Goal: Information Seeking & Learning: Learn about a topic

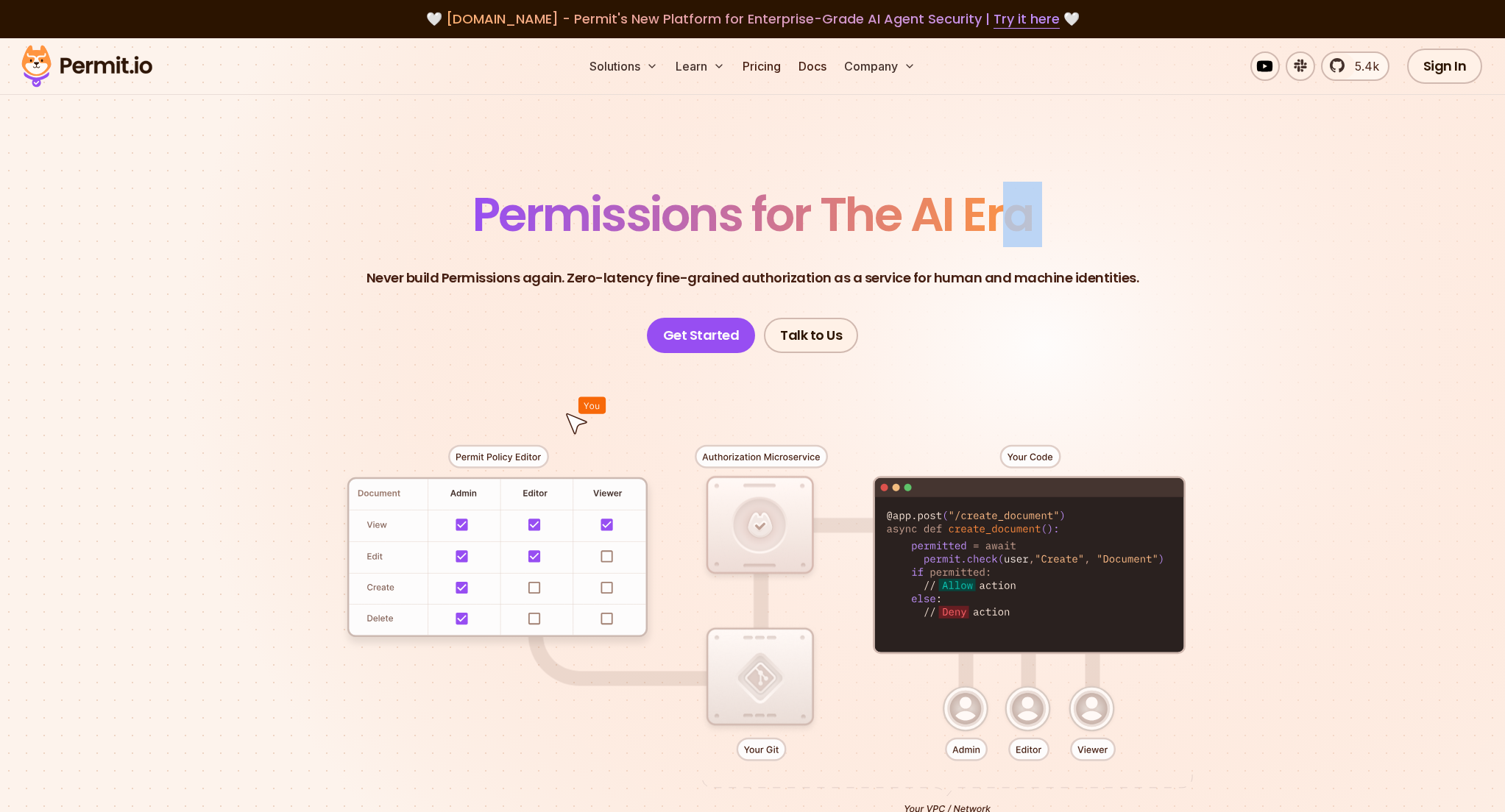
drag, startPoint x: 469, startPoint y: 209, endPoint x: 1192, endPoint y: 242, distance: 723.8
click at [1121, 244] on header "Permissions for The AI Era Never build Permissions again. Zero-latency fine-gra…" at bounding box center [753, 272] width 1031 height 162
click at [1193, 242] on header "Permissions for The AI Era Never build Permissions again. Zero-latency fine-gra…" at bounding box center [753, 272] width 1031 height 162
click at [758, 69] on link "Pricing" at bounding box center [762, 66] width 50 height 29
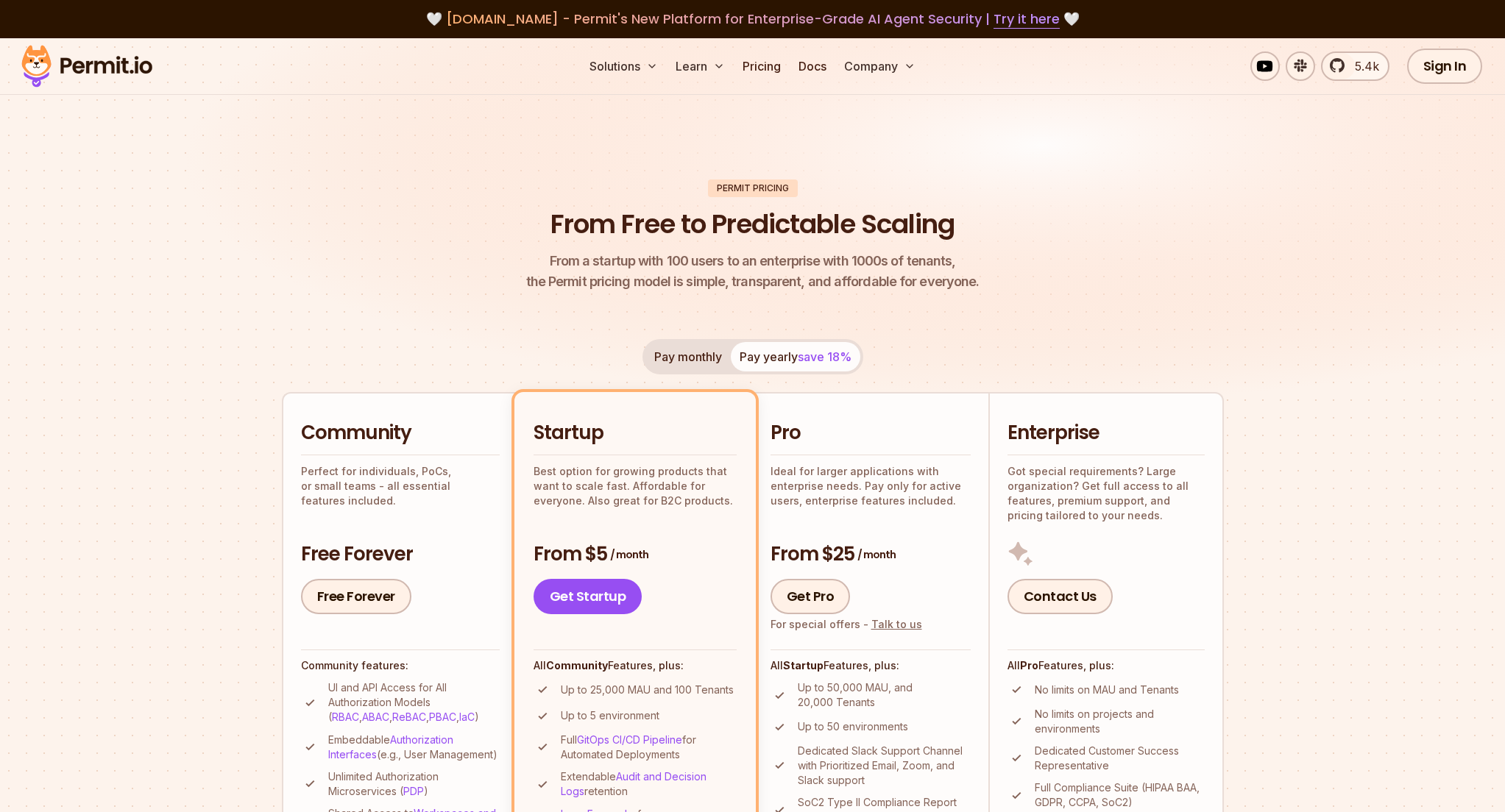
click at [1207, 271] on header "Permit Pricing From Free to Predictable Scaling From a startup with 100 users t…" at bounding box center [753, 235] width 942 height 113
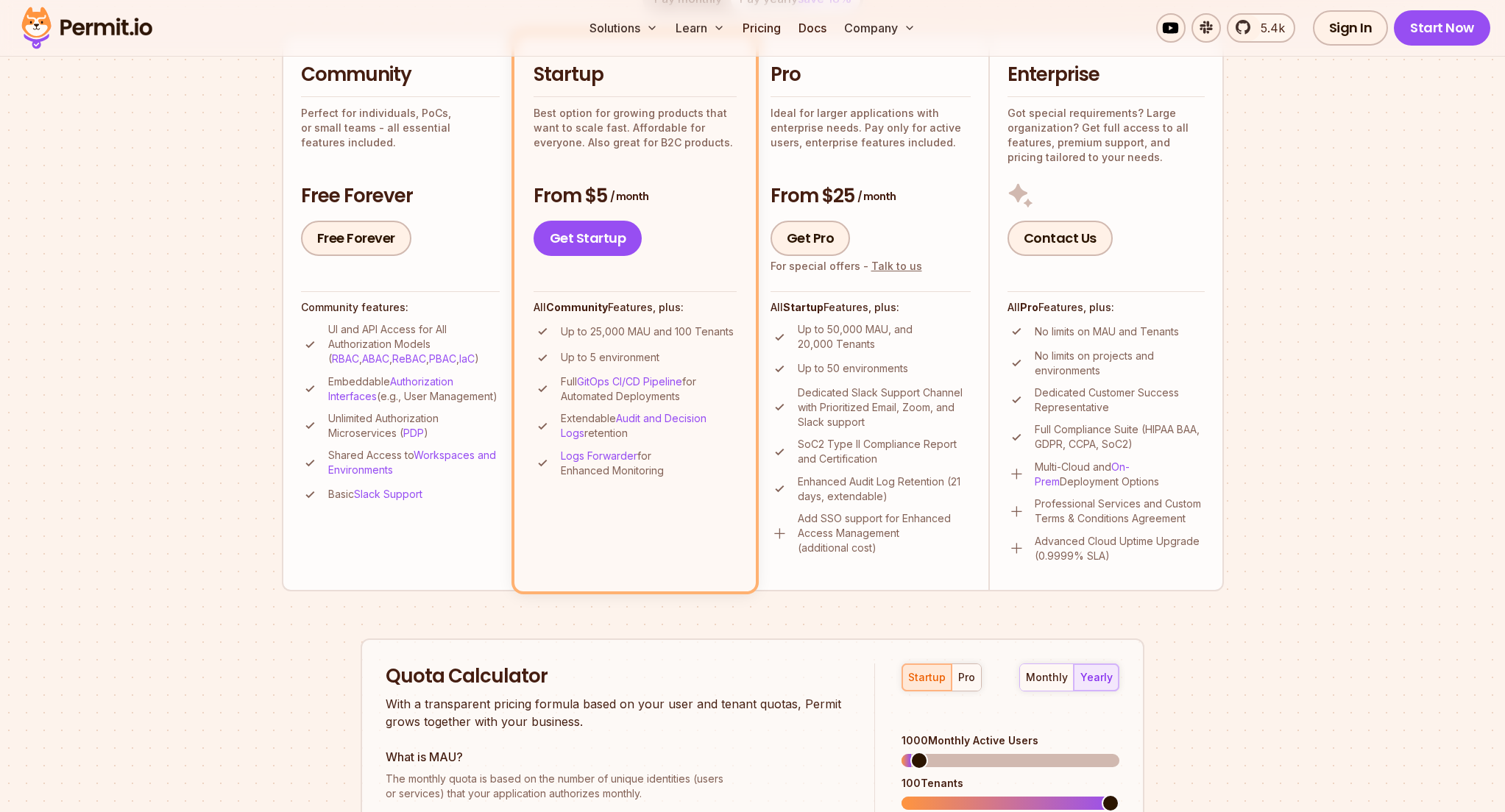
scroll to position [359, 0]
drag, startPoint x: 1306, startPoint y: 283, endPoint x: 1056, endPoint y: 301, distance: 250.6
click at [1301, 283] on section "Permit Pricing From Free to Predictable Scaling From a startup with 100 users t…" at bounding box center [752, 475] width 1505 height 1592
drag, startPoint x: 848, startPoint y: 333, endPoint x: 920, endPoint y: 362, distance: 77.6
click at [921, 361] on div "All Startup Features, plus: Up to 50,000 MAU, and 20,000 Tenants Up to 50 envir…" at bounding box center [870, 423] width 200 height 265
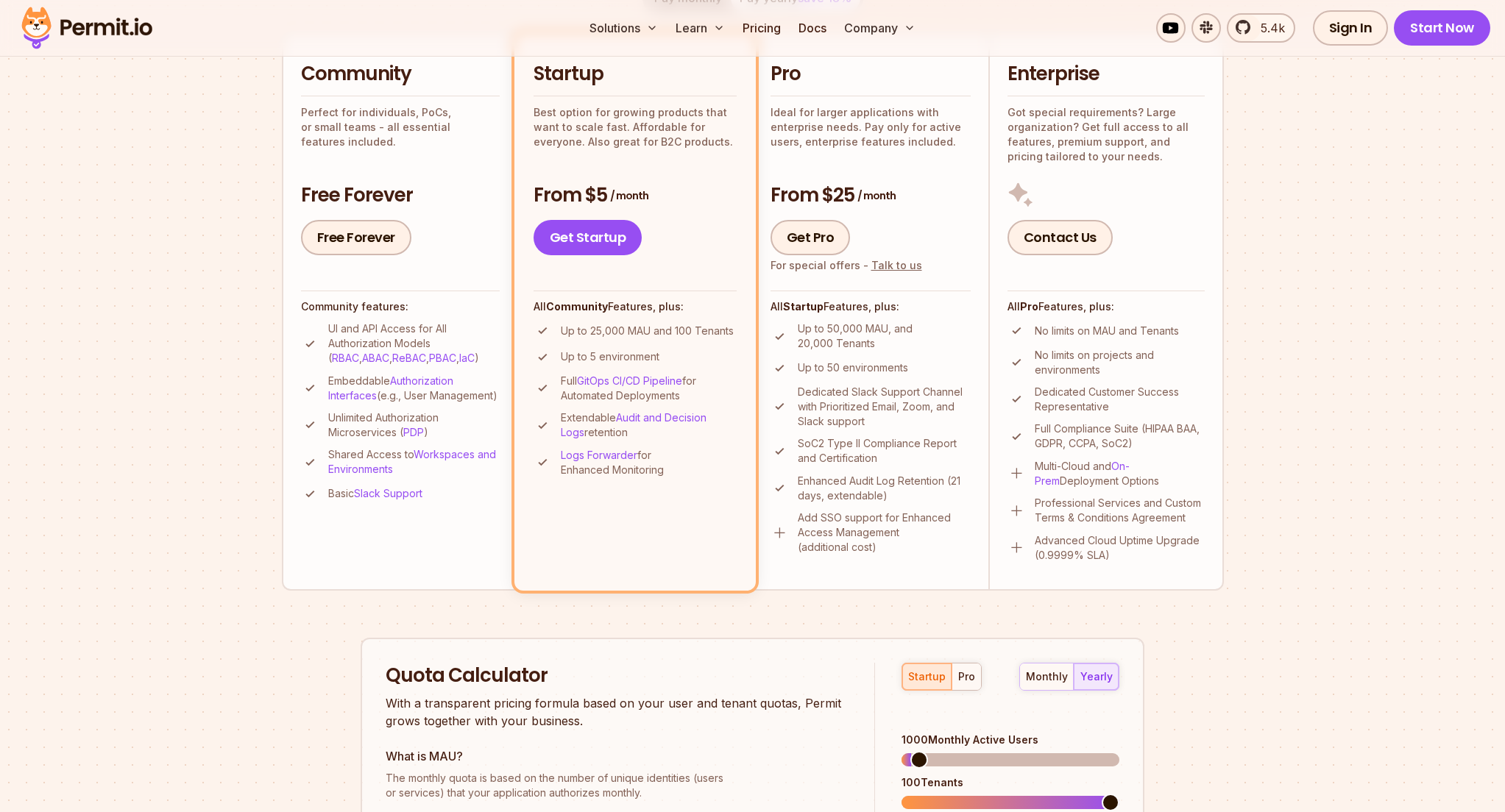
click at [920, 317] on div "All Startup Features, plus: Up to 50,000 MAU, and 20,000 Tenants Up to 50 envir…" at bounding box center [870, 423] width 200 height 265
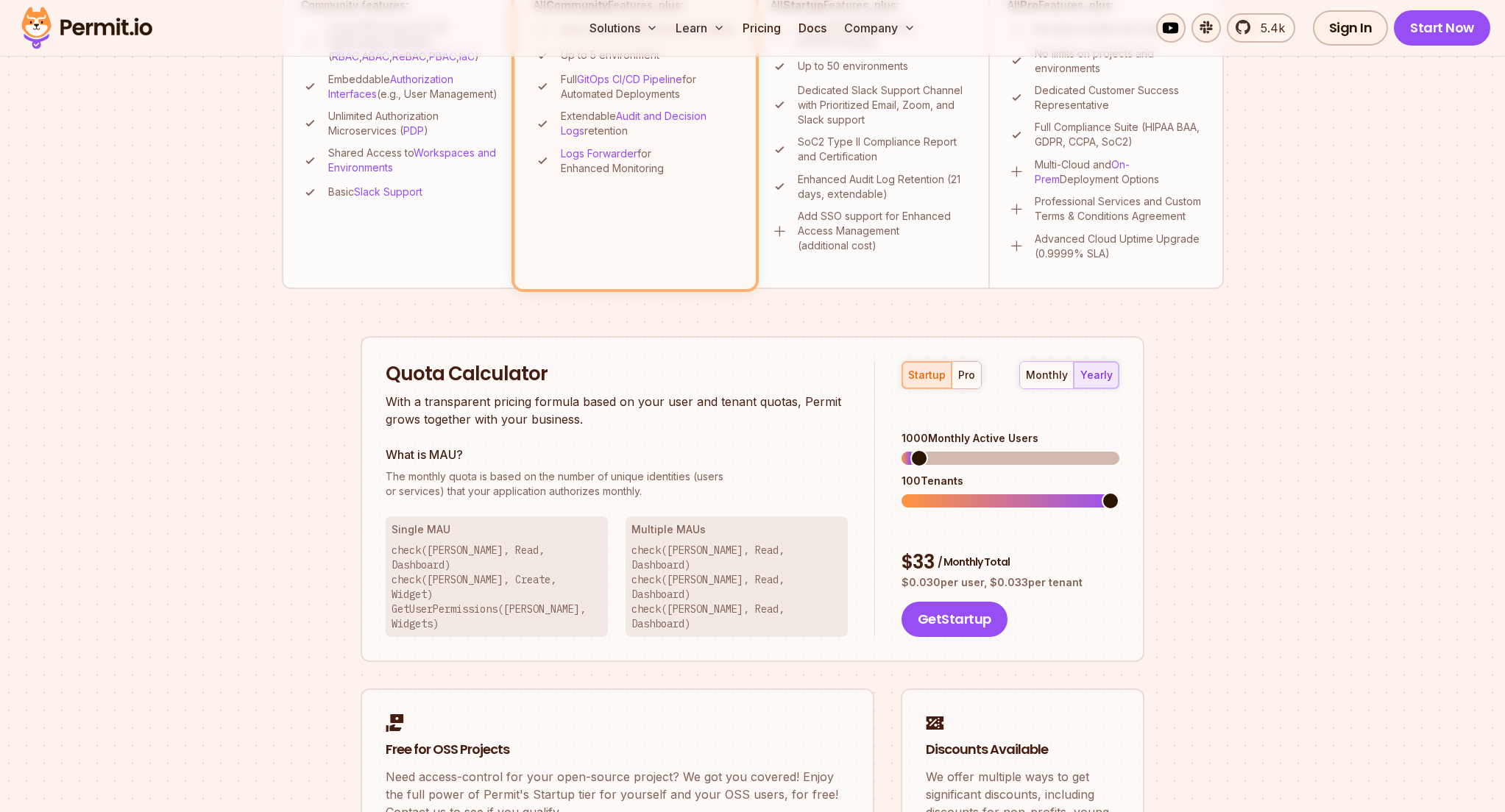
scroll to position [672, 0]
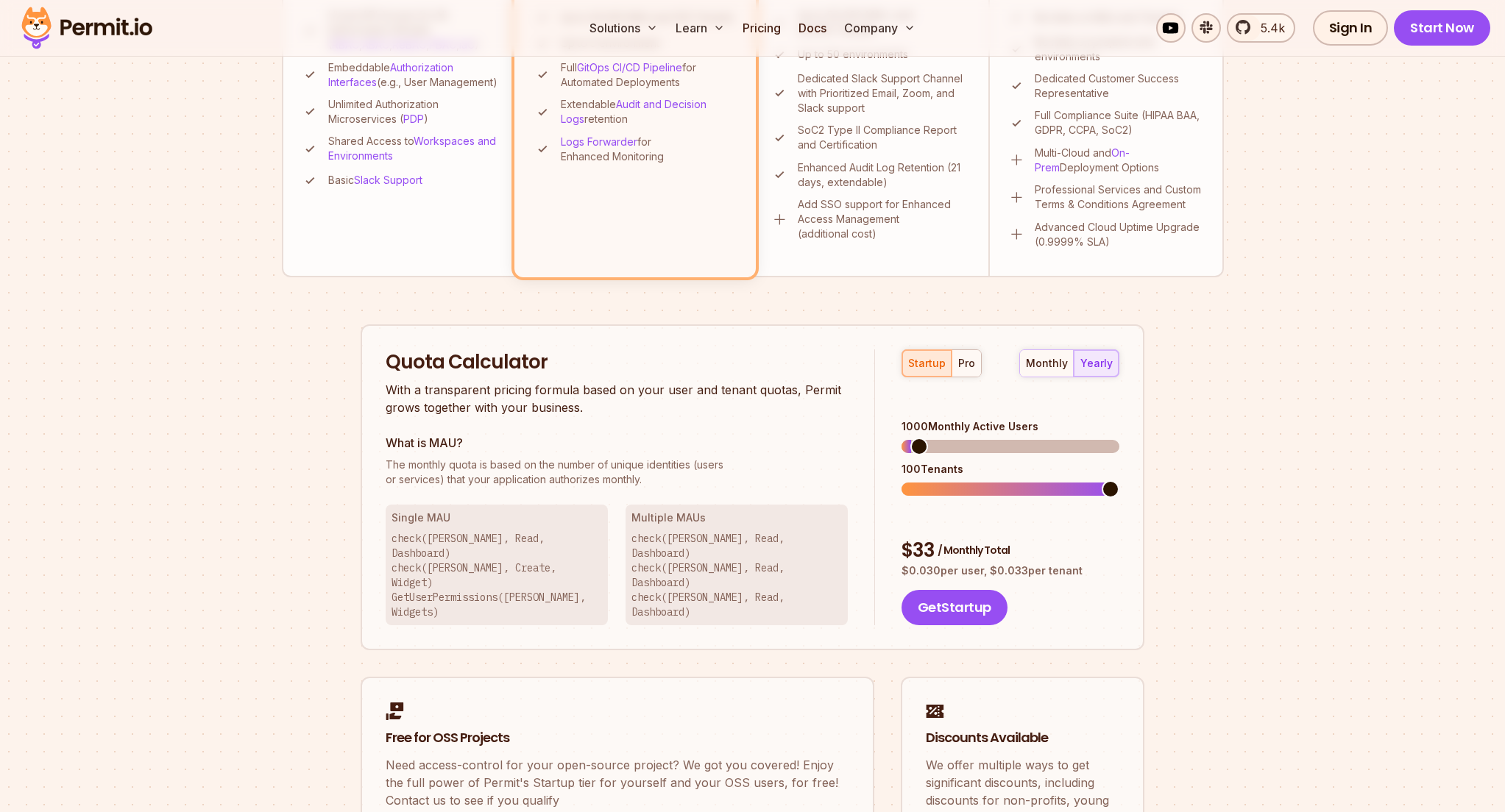
click at [402, 393] on p "With a transparent pricing formula based on your user and tenant quotas, Permit…" at bounding box center [617, 398] width 462 height 35
click at [611, 393] on div "Quota Calculator With a transparent pricing formula based on your user and tena…" at bounding box center [617, 383] width 462 height 68
click at [626, 403] on p "With a transparent pricing formula based on your user and tenant quotas, Permit…" at bounding box center [617, 398] width 462 height 35
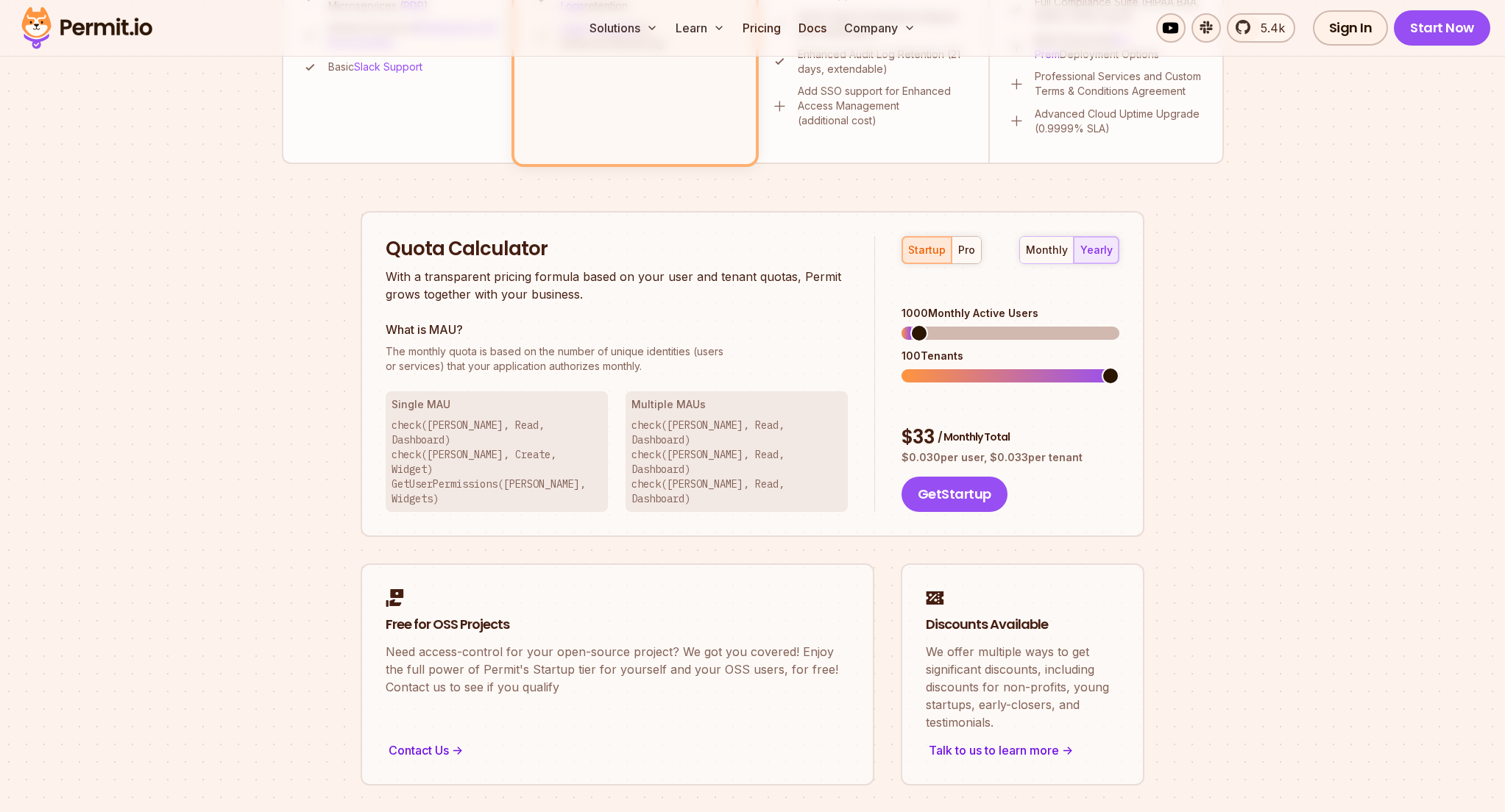
scroll to position [787, 0]
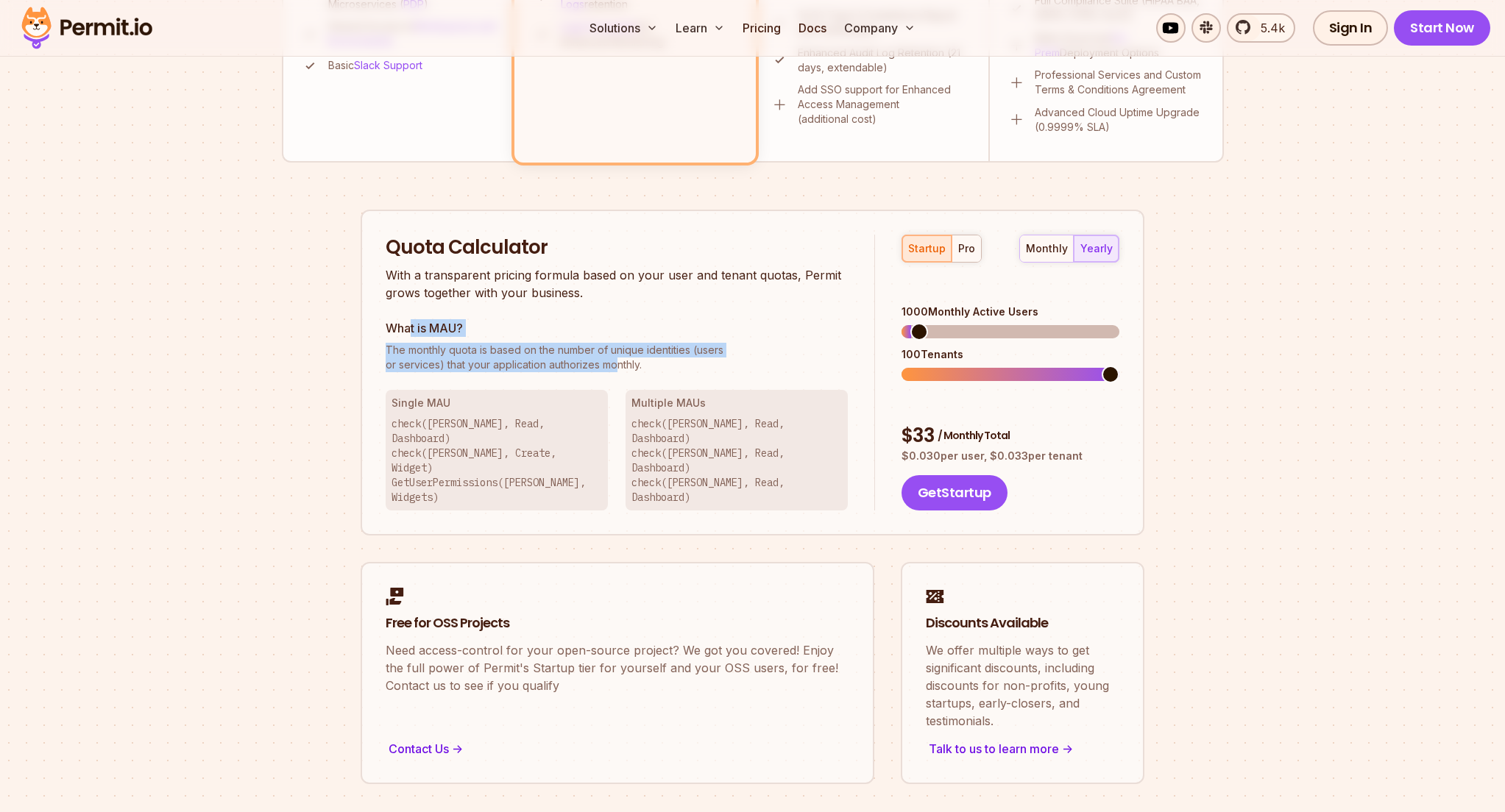
drag, startPoint x: 496, startPoint y: 340, endPoint x: 636, endPoint y: 364, distance: 142.0
click at [630, 363] on div "What is MAU? The monthly quota is based on the number of unique identities (use…" at bounding box center [617, 345] width 462 height 53
click at [636, 364] on p "The monthly quota is based on the number of unique identities (users or service…" at bounding box center [617, 357] width 462 height 29
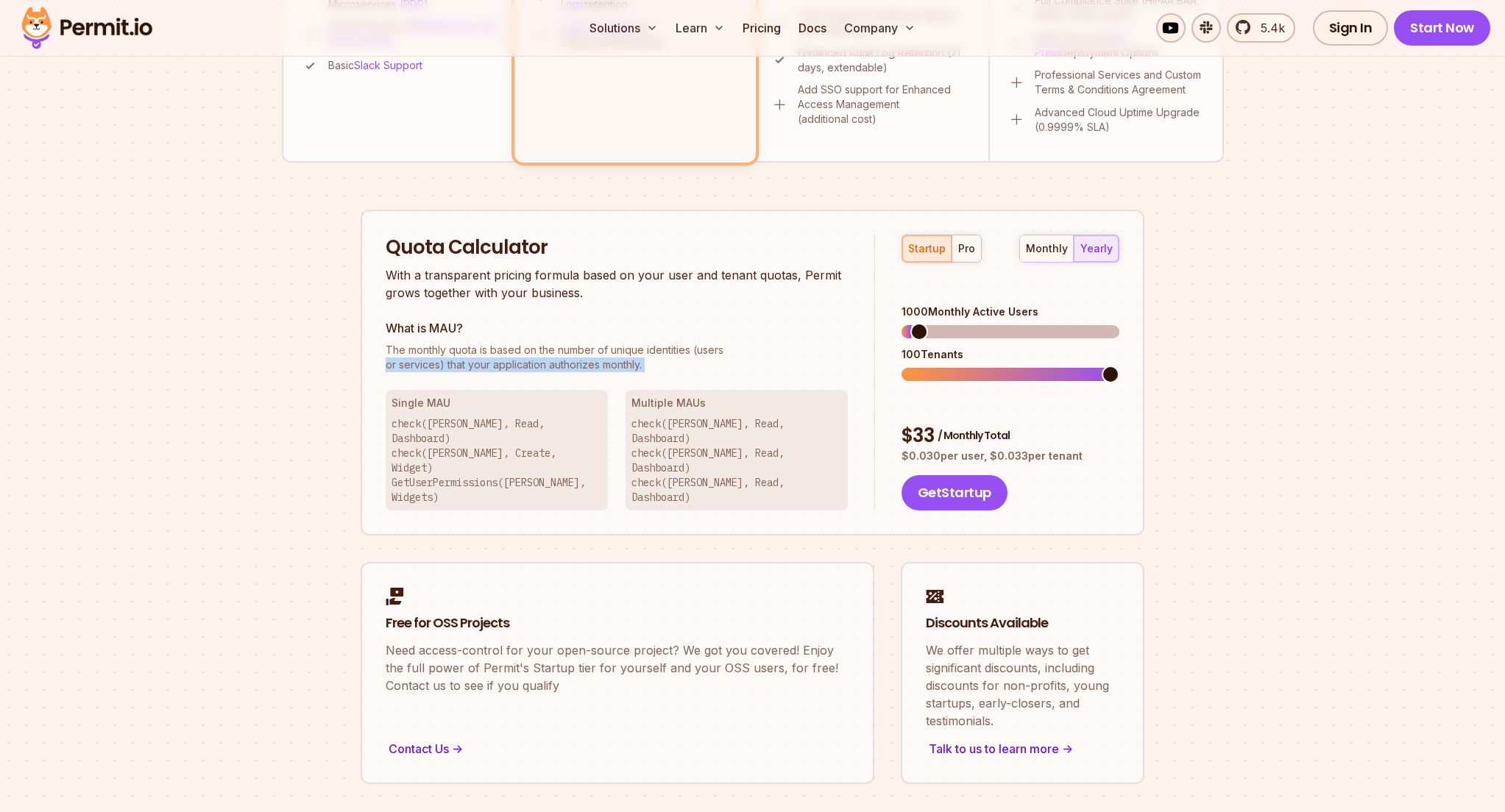
click at [636, 364] on p "The monthly quota is based on the number of unique identities (users or service…" at bounding box center [617, 357] width 462 height 29
click at [715, 434] on p "check([PERSON_NAME], Read, Dashboard) check([PERSON_NAME], Read, Dashboard) che…" at bounding box center [736, 460] width 210 height 88
drag, startPoint x: 714, startPoint y: 425, endPoint x: 757, endPoint y: 450, distance: 49.7
click at [750, 448] on div "Multiple [PERSON_NAME] check([PERSON_NAME], Read, Dashboard) check([PERSON_NAME…" at bounding box center [736, 450] width 222 height 121
drag, startPoint x: 757, startPoint y: 450, endPoint x: 1110, endPoint y: 450, distance: 353.0
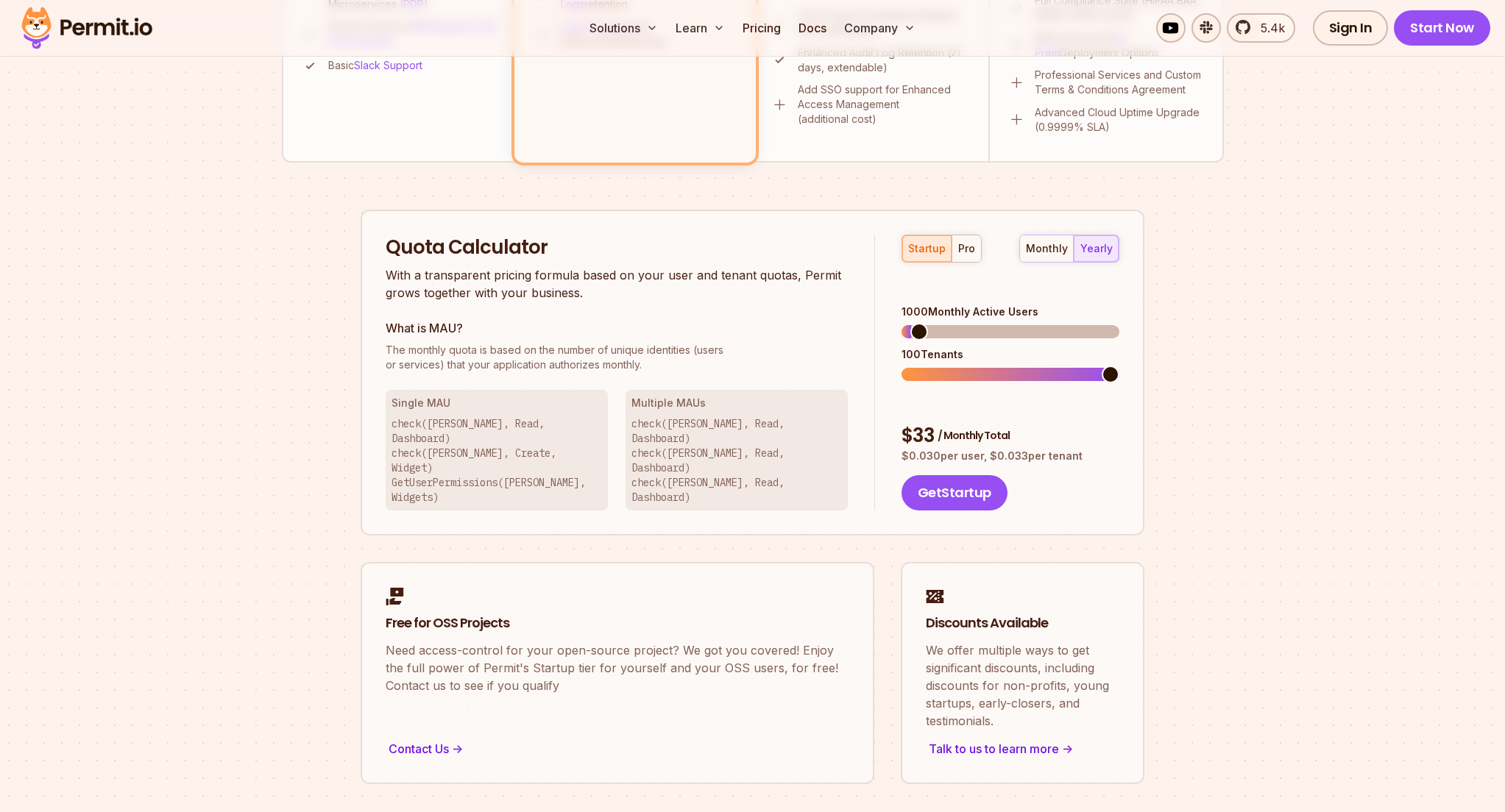
click at [760, 450] on p "check([PERSON_NAME], Read, Dashboard) check([PERSON_NAME], Read, Dashboard) che…" at bounding box center [736, 460] width 210 height 88
click at [1389, 399] on section "Permit Pricing From Free to Predictable Scaling From a startup with 100 users t…" at bounding box center [752, 47] width 1505 height 1592
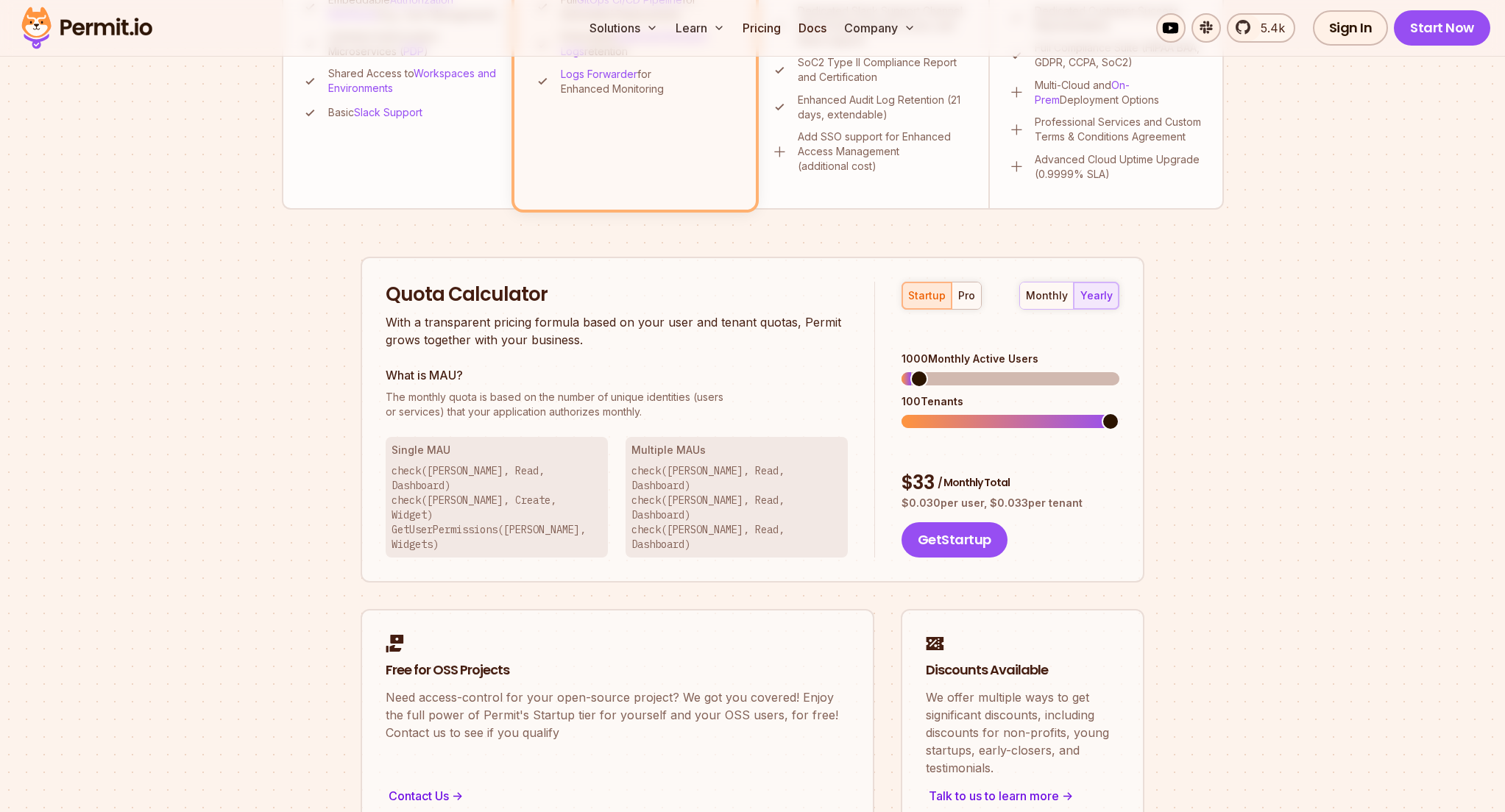
scroll to position [749, 0]
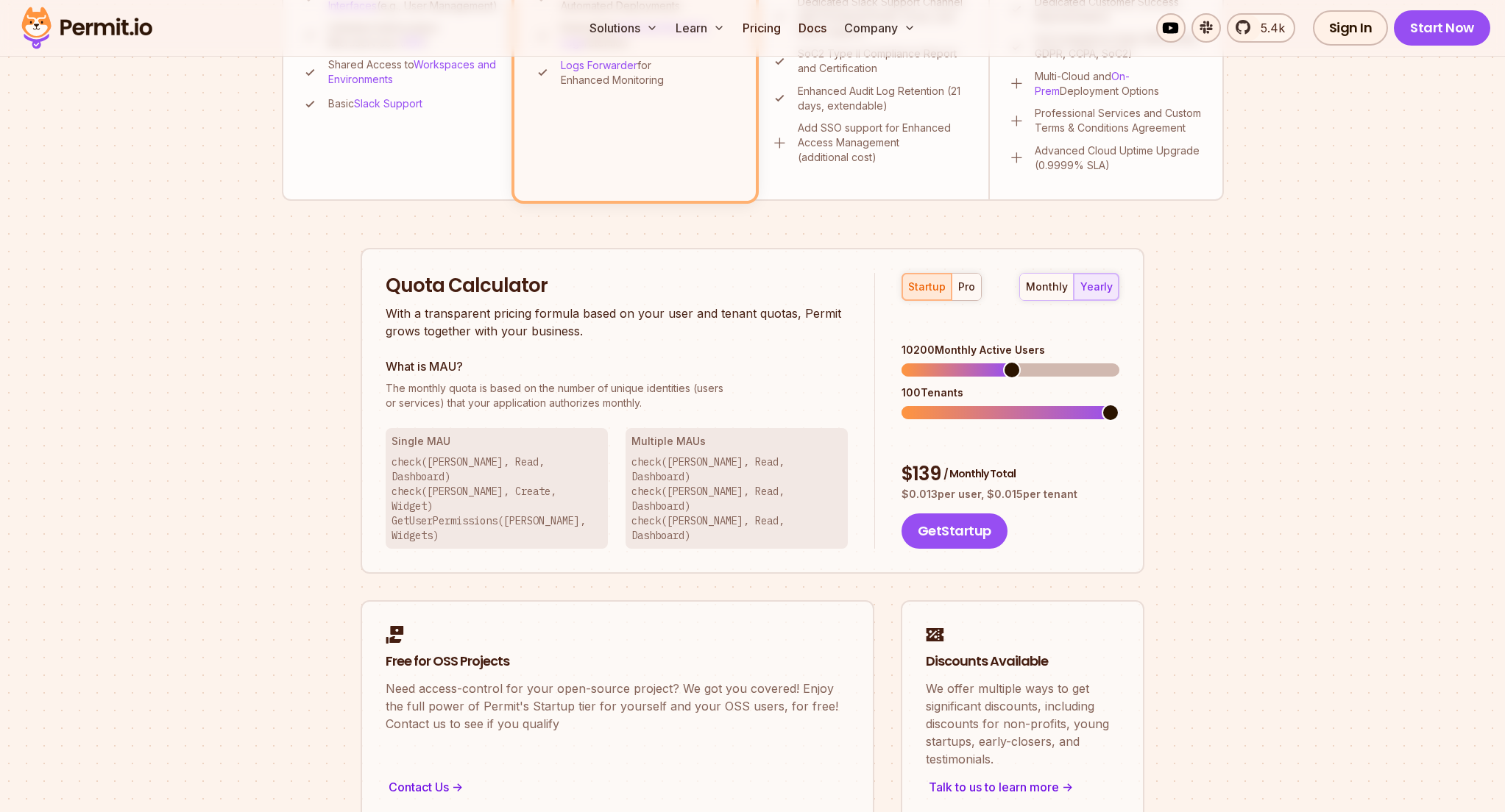
click at [1013, 362] on span at bounding box center [1012, 370] width 18 height 18
click at [1041, 362] on span at bounding box center [1038, 370] width 18 height 18
click at [1000, 404] on span at bounding box center [999, 413] width 18 height 18
click at [939, 362] on span at bounding box center [930, 370] width 18 height 18
click at [970, 290] on div "pro" at bounding box center [966, 287] width 17 height 15
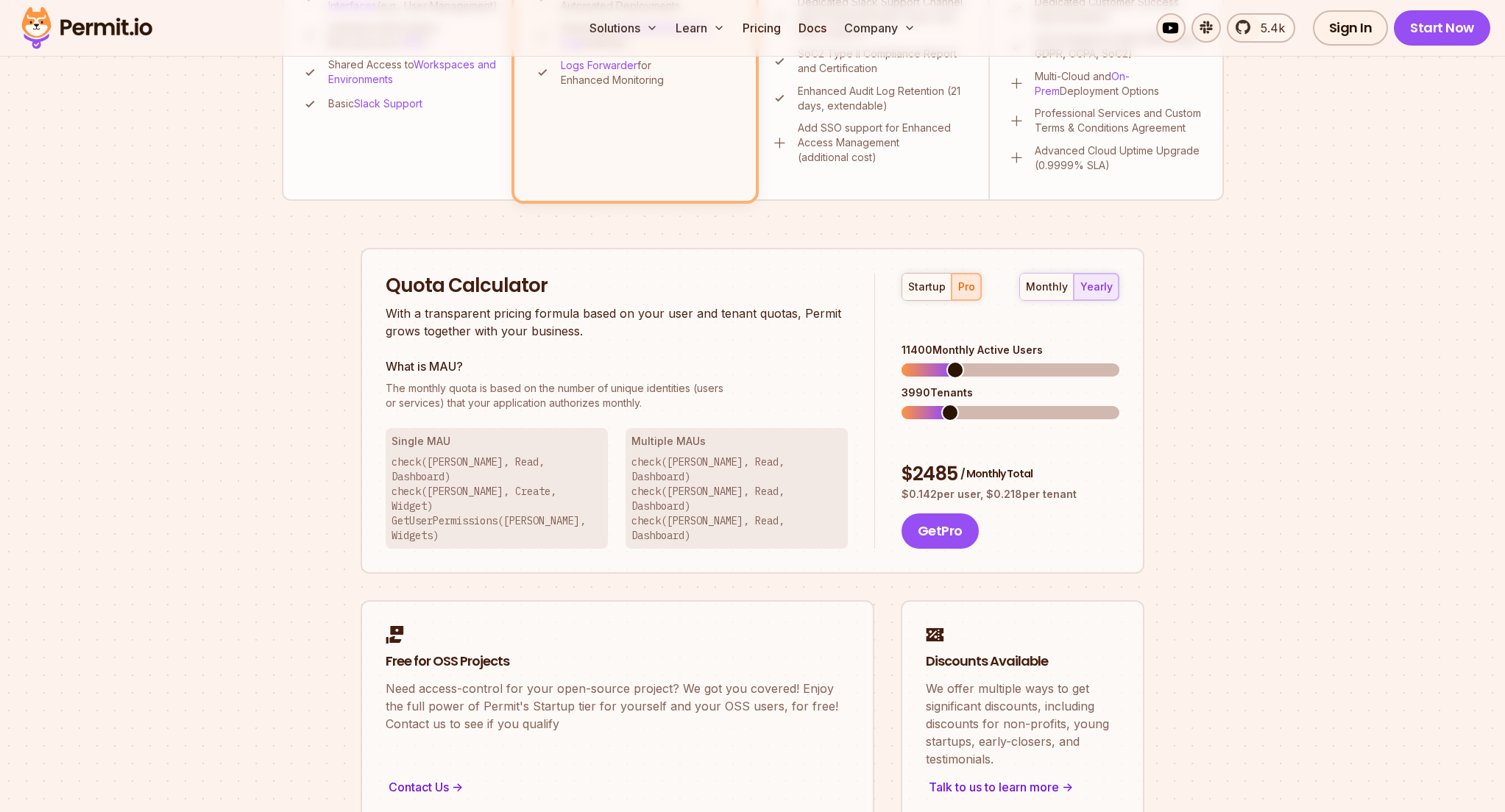
click at [951, 363] on span at bounding box center [1011, 370] width 218 height 13
click at [1062, 404] on span at bounding box center [1065, 413] width 18 height 18
click at [1016, 362] on span at bounding box center [1024, 370] width 18 height 18
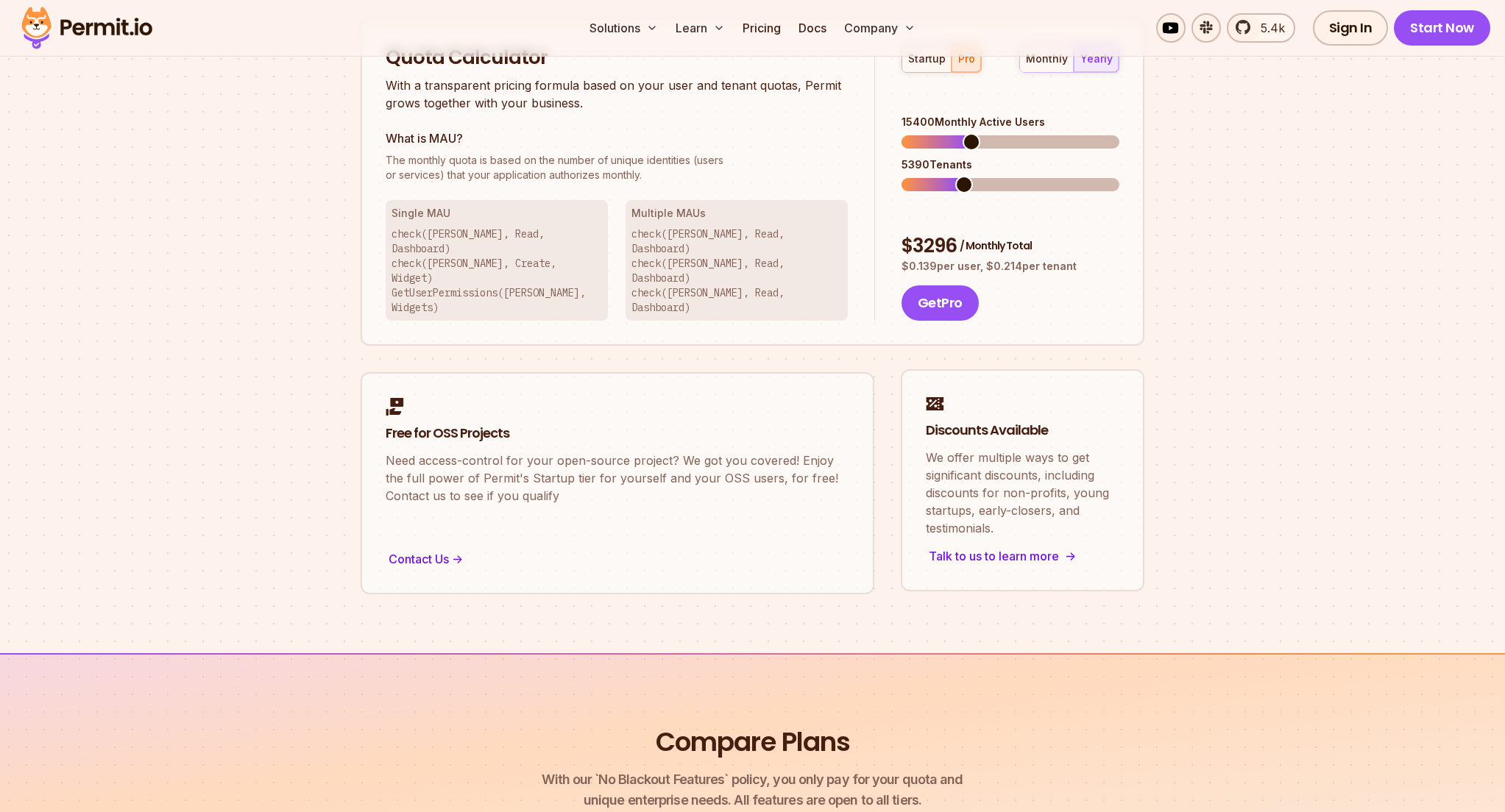
scroll to position [978, 0]
drag, startPoint x: 1227, startPoint y: 424, endPoint x: 1104, endPoint y: 409, distance: 123.9
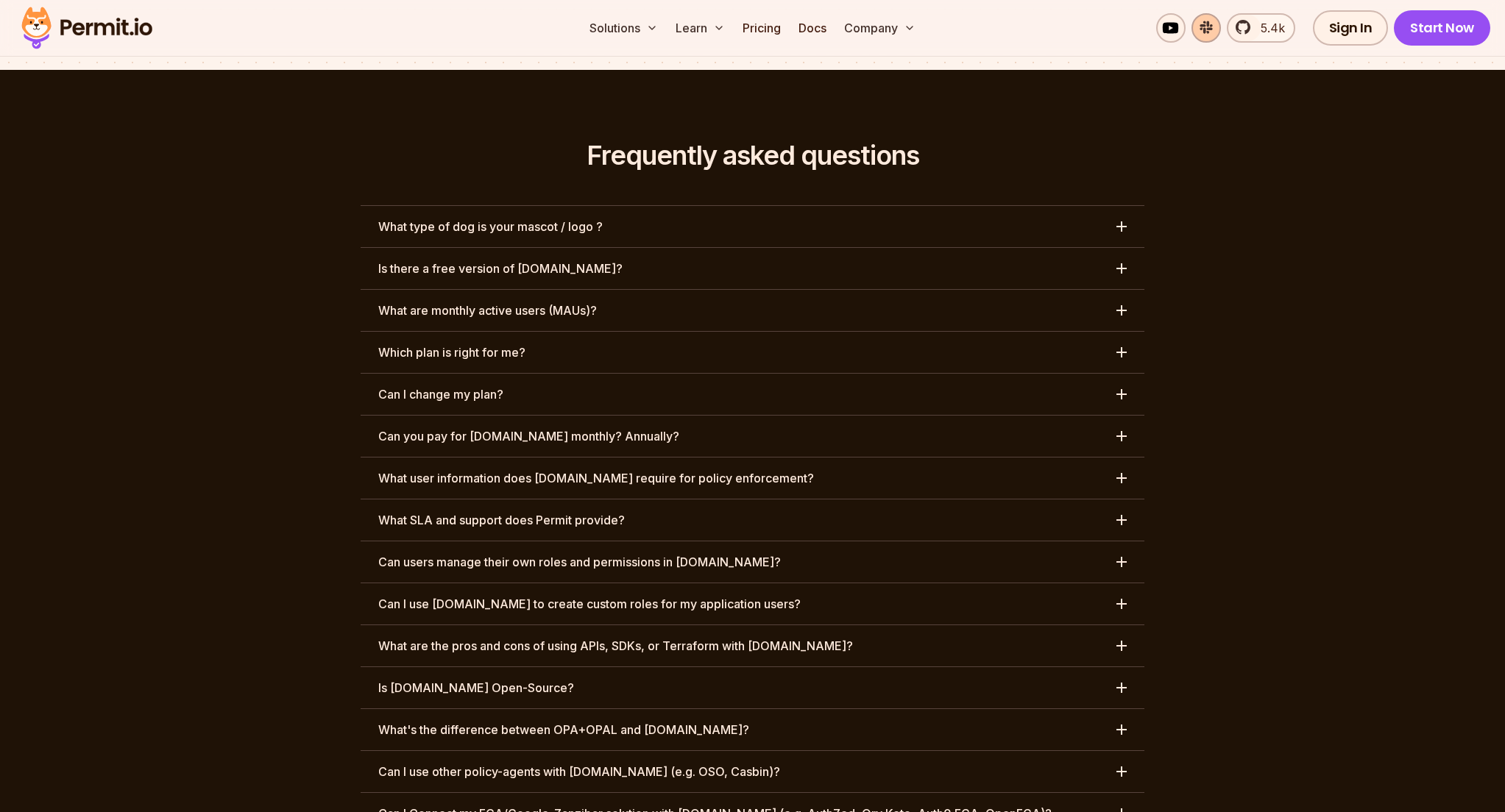
drag, startPoint x: 1340, startPoint y: 356, endPoint x: 1214, endPoint y: 33, distance: 346.7
click at [1340, 357] on section "Frequently asked questions What type of dog is your mascot / logo ? Is there a …" at bounding box center [752, 655] width 1505 height 1171
click at [1345, 240] on section "Frequently asked questions What type of dog is your mascot / logo ? Is there a …" at bounding box center [752, 655] width 1505 height 1171
